Goal: Task Accomplishment & Management: Use online tool/utility

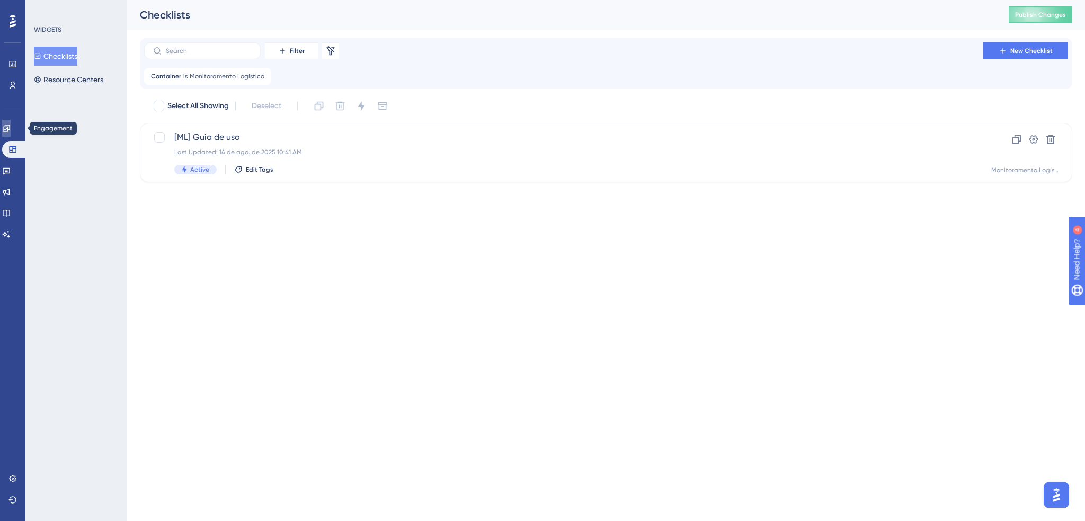
click at [11, 133] on link at bounding box center [6, 128] width 8 height 17
click at [1017, 54] on span "New Guide" at bounding box center [1031, 51] width 32 height 8
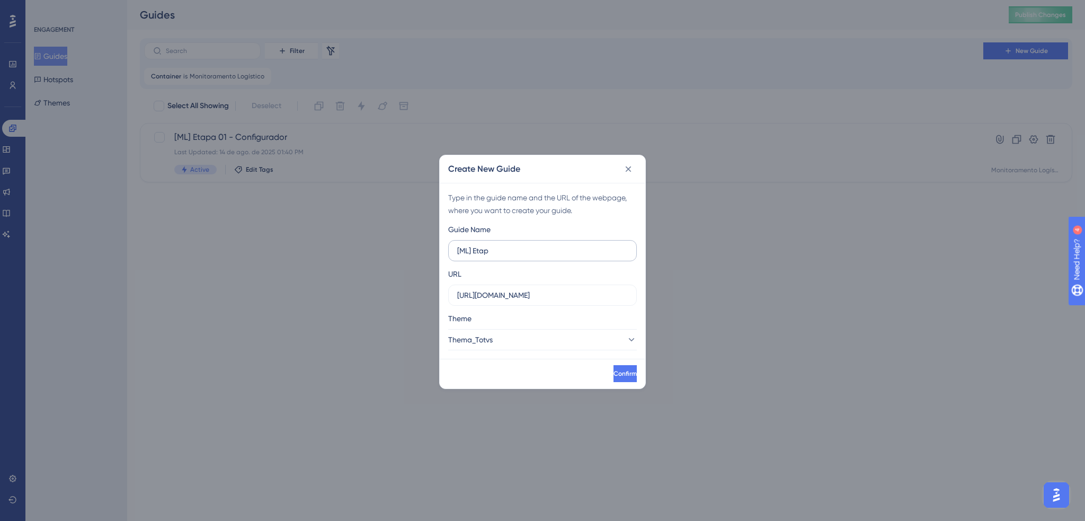
click at [504, 255] on input "[ML] Etap" at bounding box center [542, 251] width 171 height 12
click at [504, 248] on input "[ML] Etap" at bounding box center [542, 251] width 171 height 12
click at [472, 246] on input "[ML] Etap" at bounding box center [542, 251] width 171 height 12
click at [498, 247] on input "[ML] Etap" at bounding box center [542, 251] width 171 height 12
click at [570, 247] on input "[ML] Etapa 02 -" at bounding box center [542, 251] width 171 height 12
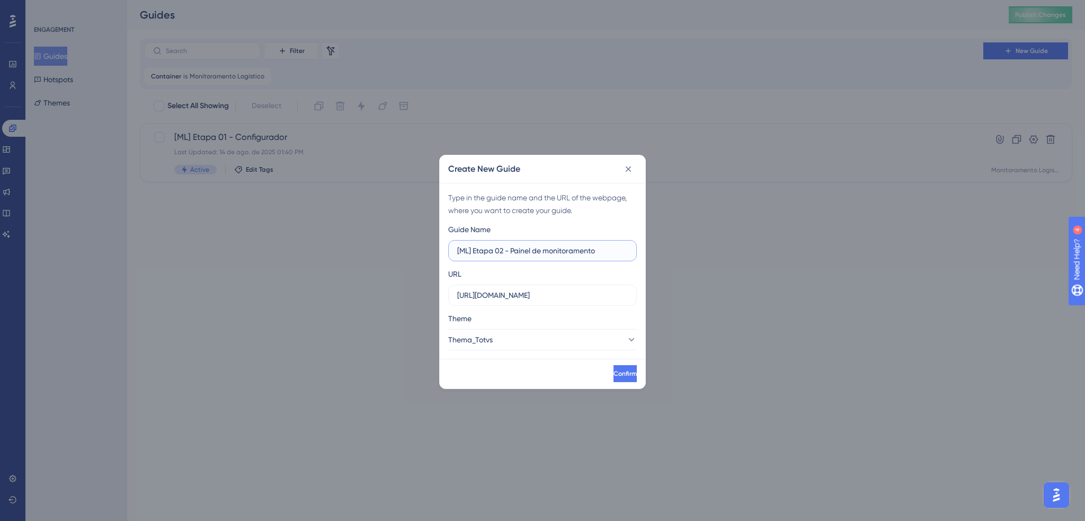
type input "[ML] Etapa 02 - Painel de monitoramento"
drag, startPoint x: 586, startPoint y: 298, endPoint x: 388, endPoint y: 299, distance: 198.1
click at [446, 300] on div "Type in the guide name and the URL of the webpage, where you want to create you…" at bounding box center [542, 271] width 205 height 176
paste input "supply.logistica.staging.totvs.app/monitoramentologistico/monitoramento"
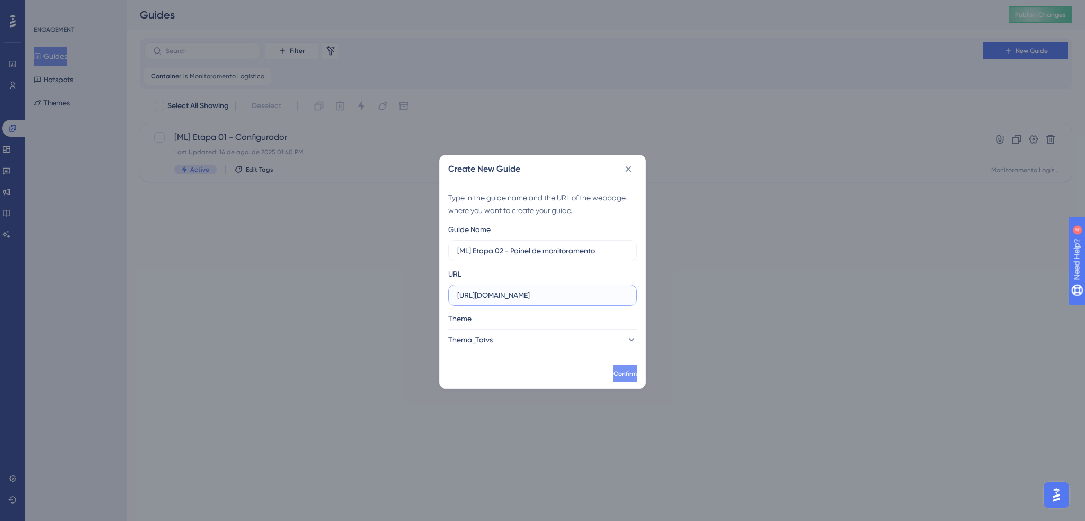
type input "https://supply.logistica.staging.totvs.app/monitoramentologistico/monitoramento"
click at [617, 371] on span "Confirm" at bounding box center [624, 373] width 23 height 8
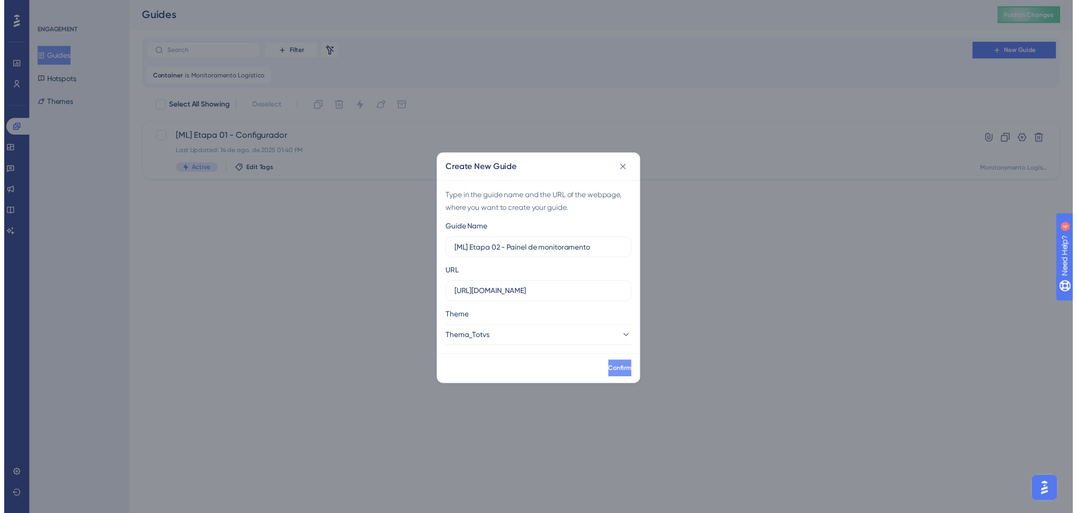
scroll to position [0, 0]
